Goal: Communication & Community: Ask a question

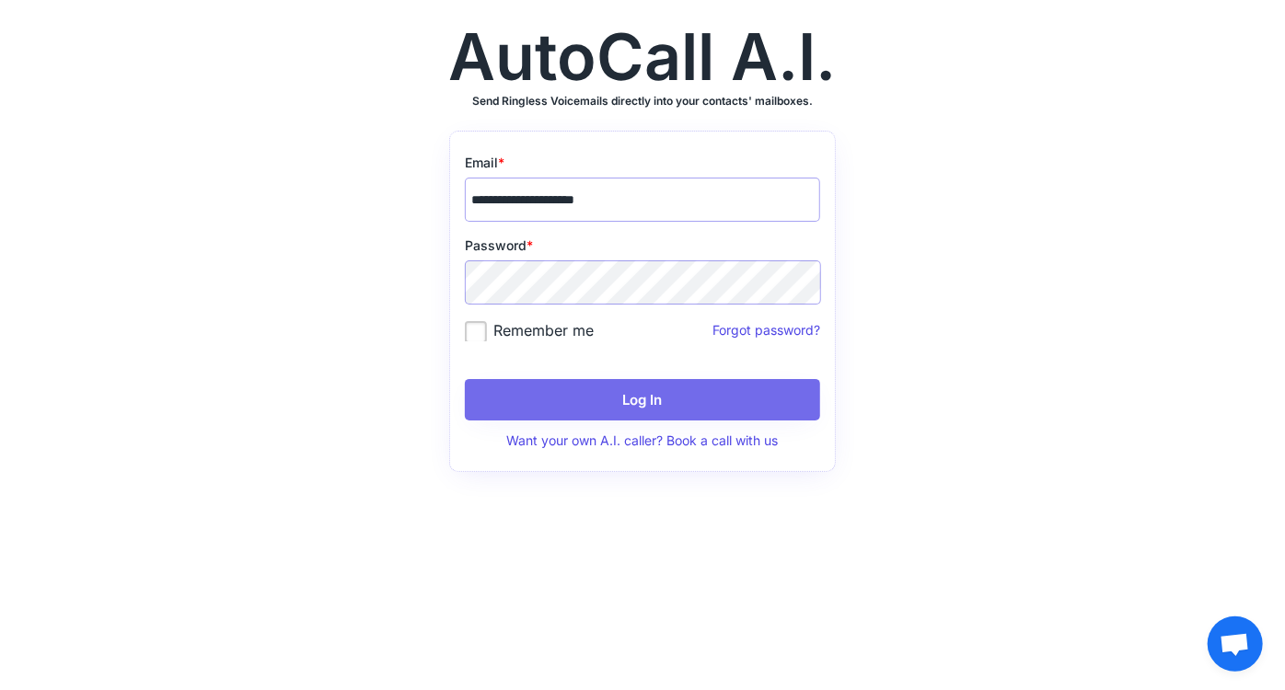
click at [631, 410] on button "Log In" at bounding box center [642, 399] width 355 height 41
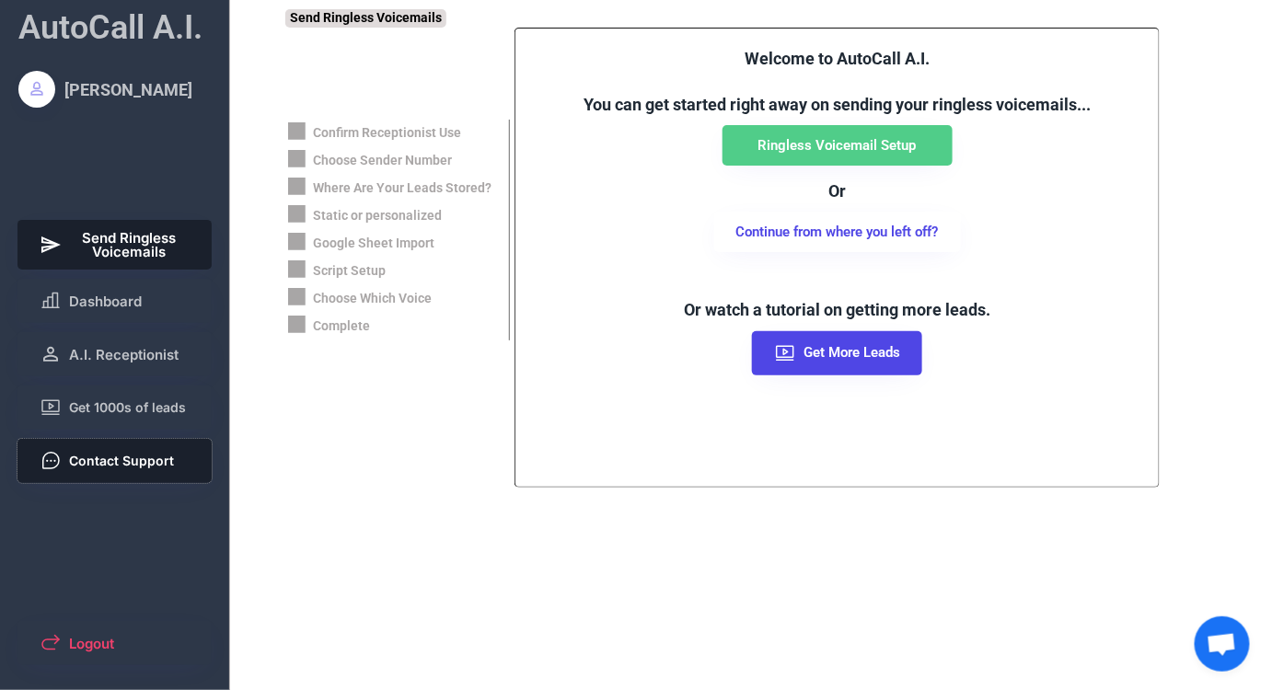
click at [122, 474] on button "Contact Support" at bounding box center [114, 461] width 195 height 44
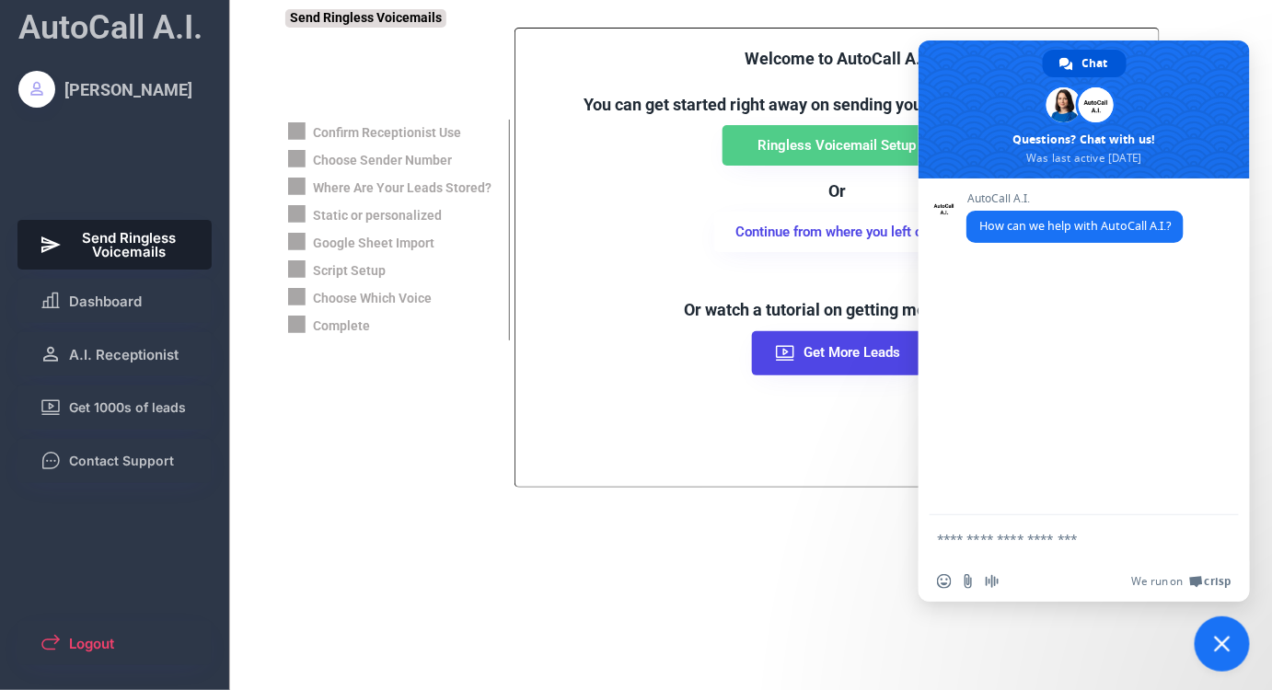
click at [1212, 647] on span "Close chat" at bounding box center [1222, 644] width 55 height 55
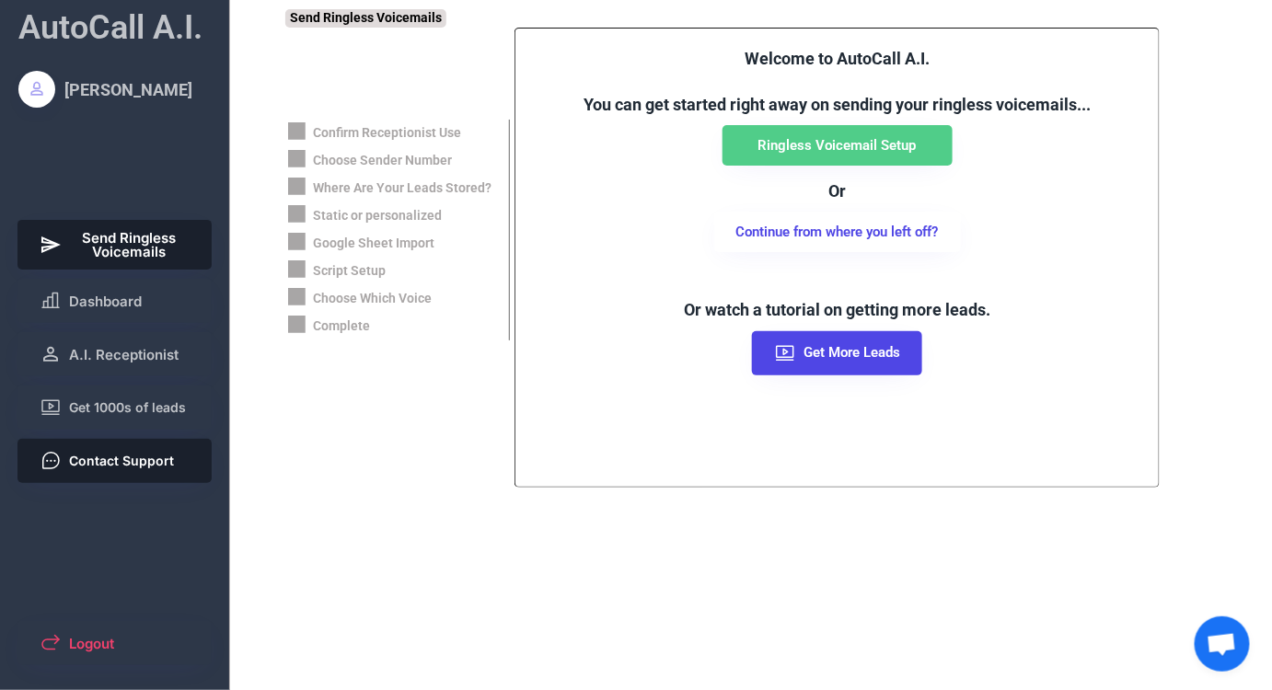
click at [119, 473] on button "Contact Support" at bounding box center [114, 461] width 195 height 44
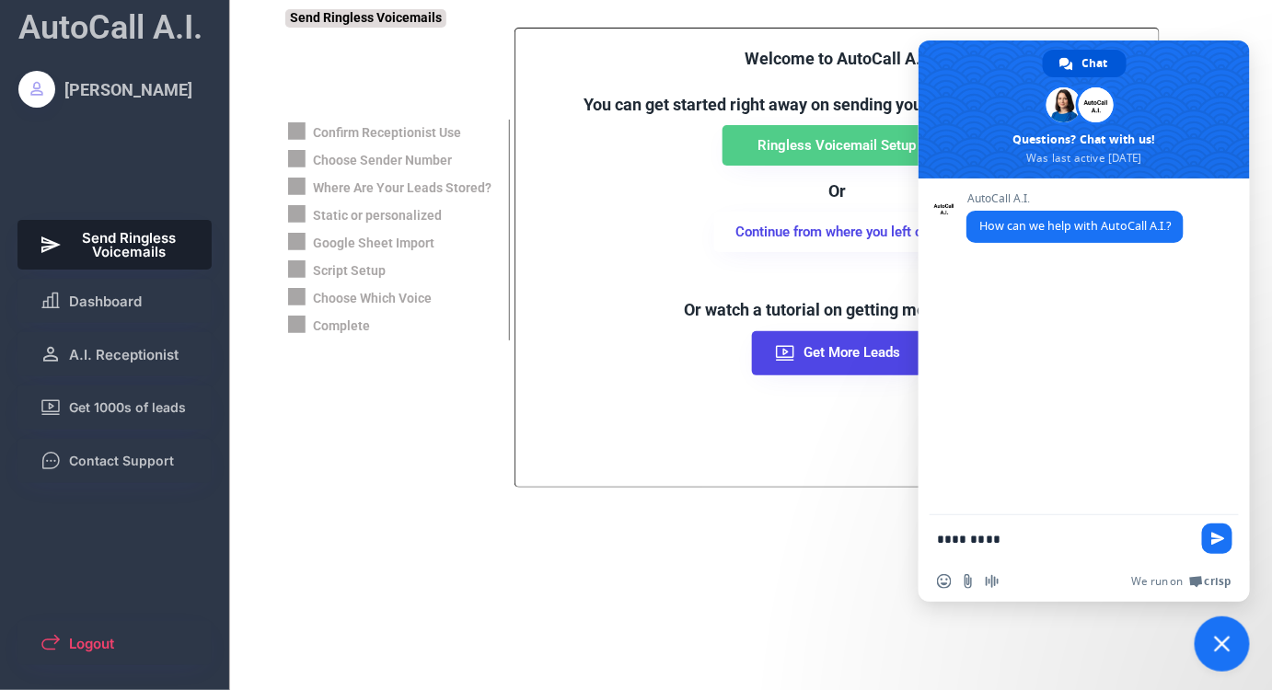
type textarea "**********"
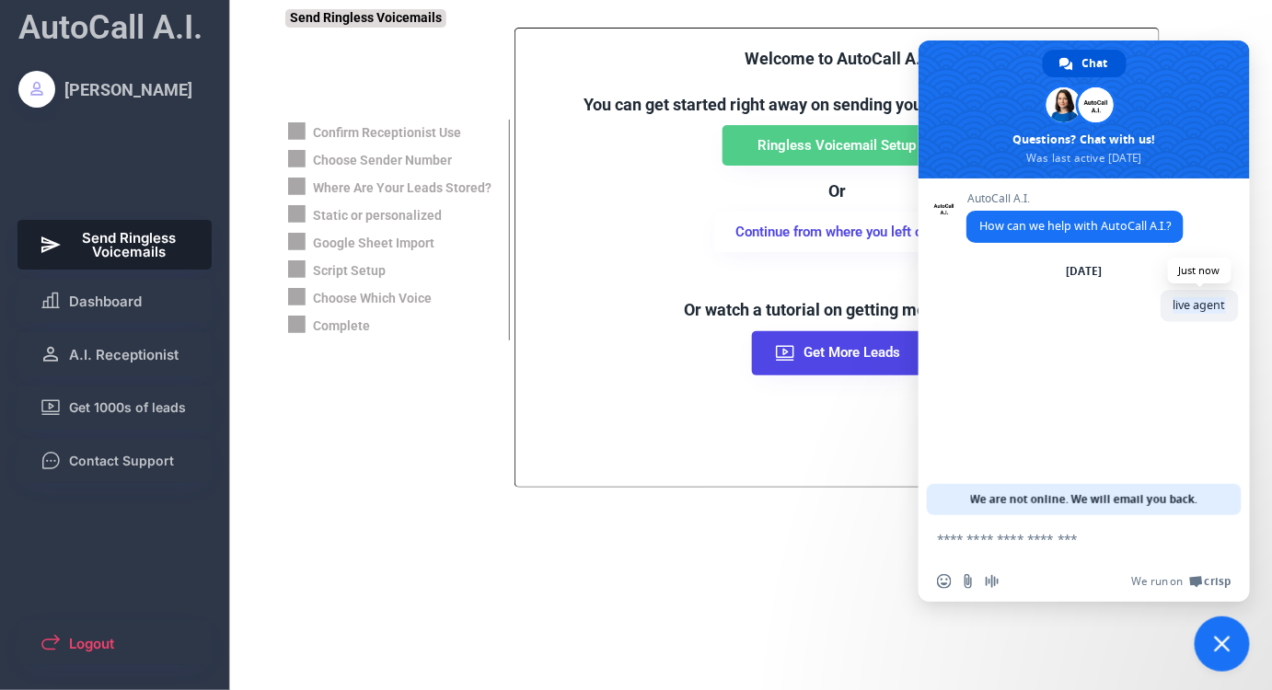
drag, startPoint x: 1174, startPoint y: 307, endPoint x: 1227, endPoint y: 308, distance: 53.4
click at [1227, 308] on span "live agent" at bounding box center [1200, 306] width 78 height 32
drag, startPoint x: 1024, startPoint y: 504, endPoint x: 1155, endPoint y: 512, distance: 131.9
click at [1155, 512] on span "We are not online. We will email you back." at bounding box center [1084, 499] width 227 height 31
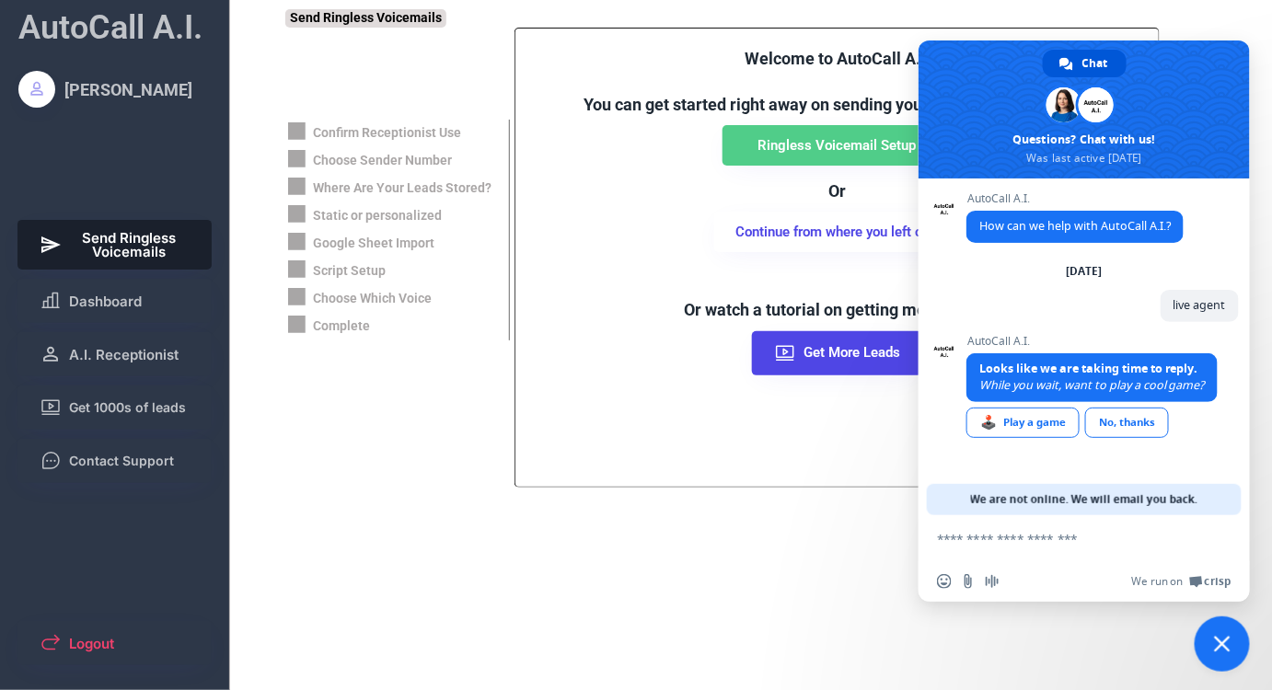
drag, startPoint x: 974, startPoint y: 503, endPoint x: 1065, endPoint y: 506, distance: 91.2
click at [1065, 506] on span "We are not online. We will email you back." at bounding box center [1084, 499] width 227 height 31
drag, startPoint x: 1175, startPoint y: 307, endPoint x: 1204, endPoint y: 307, distance: 29.5
click at [1204, 307] on span "live agent" at bounding box center [1200, 305] width 52 height 16
drag, startPoint x: 1017, startPoint y: 226, endPoint x: 1175, endPoint y: 300, distance: 174.2
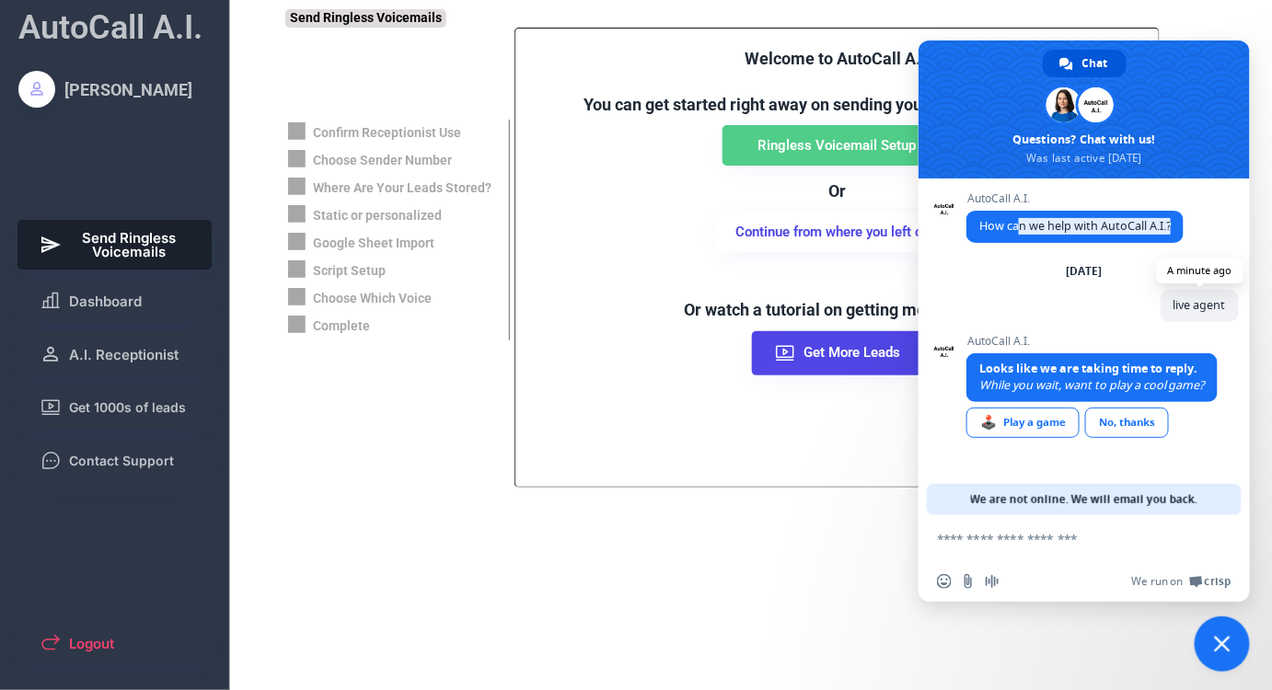
click at [1179, 234] on span "How can we help with AutoCall A.I.?" at bounding box center [1075, 227] width 217 height 32
drag, startPoint x: 1170, startPoint y: 308, endPoint x: 1231, endPoint y: 307, distance: 60.8
click at [1231, 307] on span "live agent" at bounding box center [1200, 306] width 78 height 32
drag, startPoint x: 974, startPoint y: 496, endPoint x: 1196, endPoint y: 506, distance: 222.1
click at [1196, 506] on span "We are not online. We will email you back." at bounding box center [1084, 499] width 227 height 31
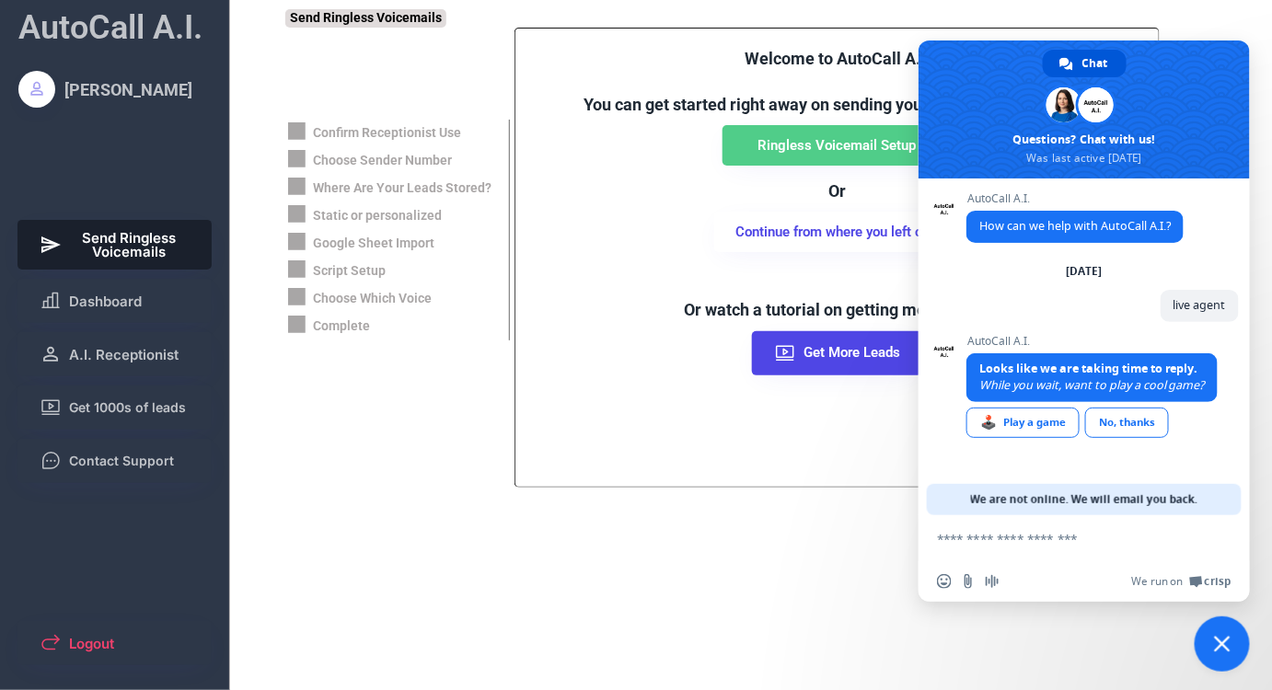
drag, startPoint x: 1075, startPoint y: 498, endPoint x: 1194, endPoint y: 504, distance: 118.9
click at [1194, 504] on span "We are not online. We will email you back." at bounding box center [1084, 499] width 227 height 31
drag, startPoint x: 1173, startPoint y: 304, endPoint x: 1220, endPoint y: 302, distance: 47.0
click at [1220, 302] on span "live agent" at bounding box center [1200, 306] width 78 height 32
drag, startPoint x: 984, startPoint y: 499, endPoint x: 1187, endPoint y: 508, distance: 203.6
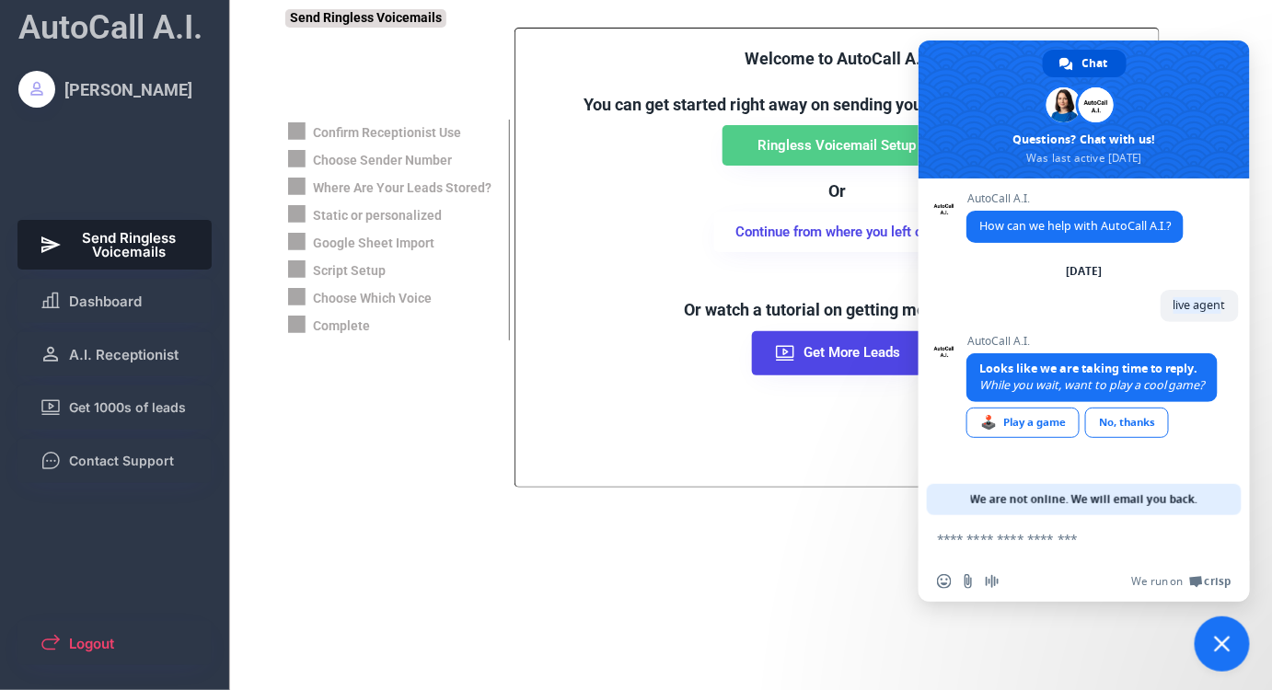
click at [1187, 508] on span "We are not online. We will email you back." at bounding box center [1084, 499] width 227 height 31
click at [347, 455] on div "Confirm Receptionist Use Choose Sender Number Where Are Your Leads Stored? Stat…" at bounding box center [774, 258] width 978 height 460
click at [1122, 429] on div "No, thanks" at bounding box center [1127, 423] width 84 height 30
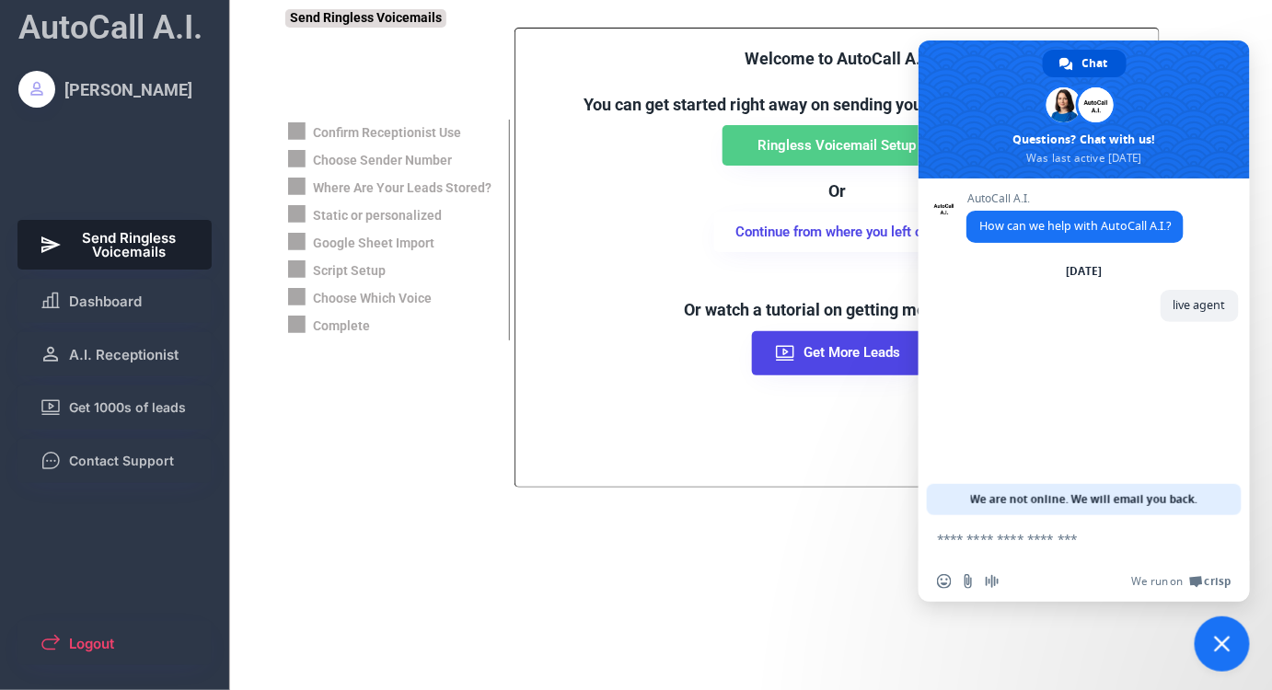
click at [1051, 547] on textarea "Compose your message..." at bounding box center [1064, 539] width 254 height 17
type textarea "**********"
type textarea "****"
click at [1067, 536] on textarea "Compose your message..." at bounding box center [1064, 539] width 254 height 17
type textarea "**********"
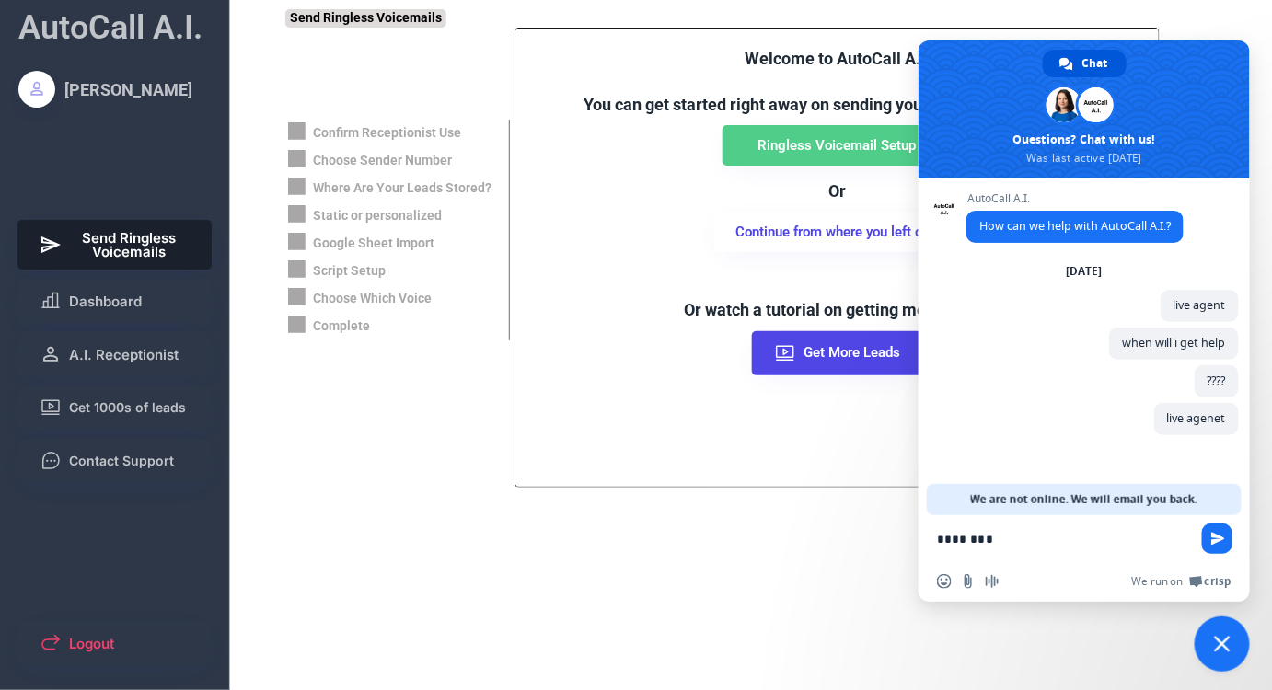
type textarea "*********"
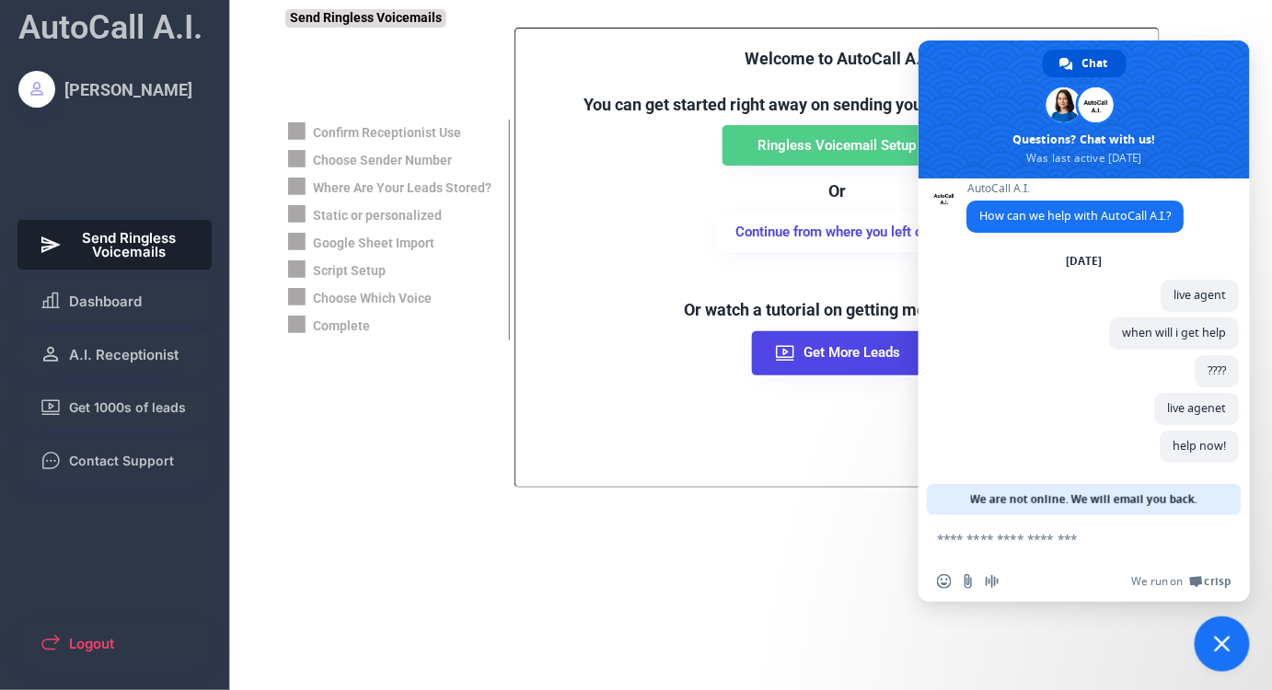
scroll to position [11, 0]
